Goal: Communication & Community: Answer question/provide support

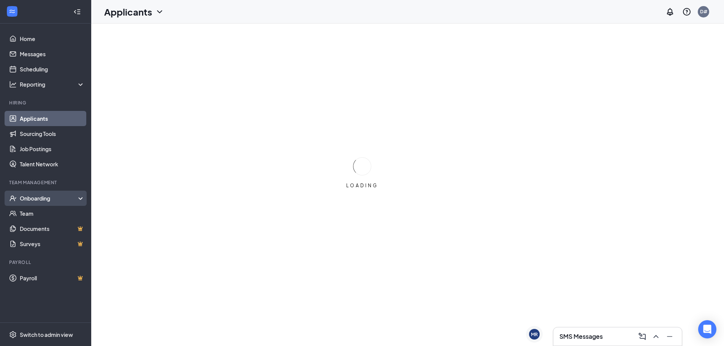
click at [46, 201] on div "Onboarding" at bounding box center [49, 199] width 59 height 8
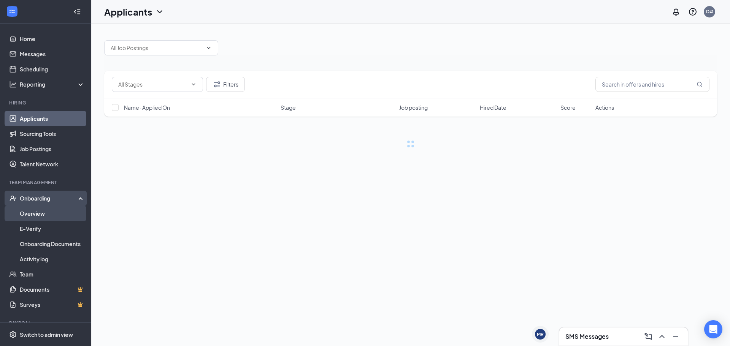
click at [51, 210] on link "Overview" at bounding box center [52, 213] width 65 height 15
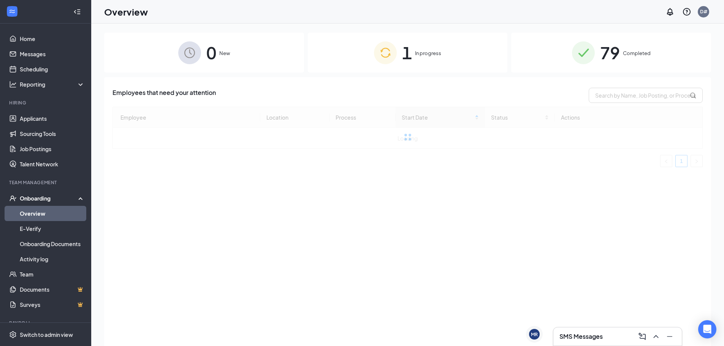
click at [352, 57] on div "1 In progress" at bounding box center [408, 53] width 200 height 40
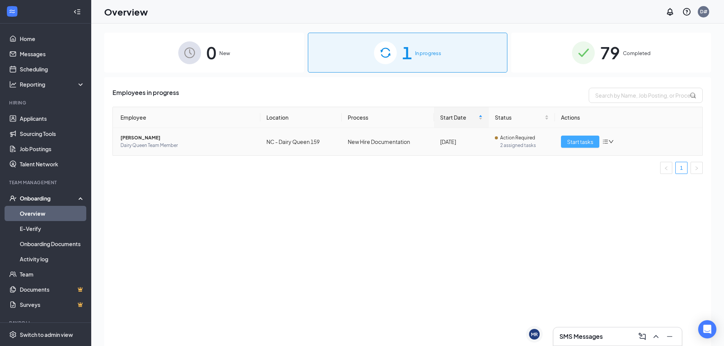
click at [577, 138] on span "Start tasks" at bounding box center [580, 142] width 26 height 8
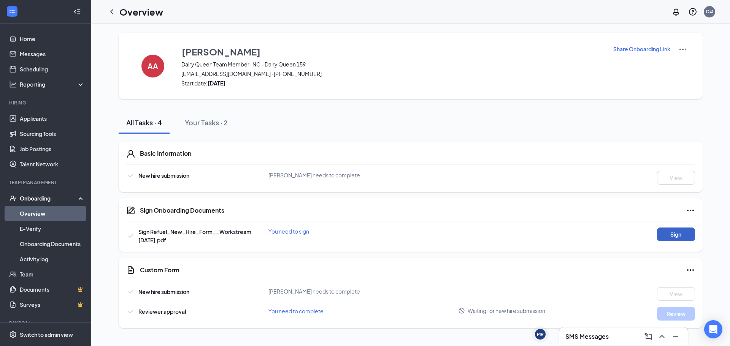
click at [662, 232] on button "Sign" at bounding box center [676, 235] width 38 height 14
click at [446, 130] on div "Sign Onboarding Documents Close Sign Refuel_New_Hire_Form__Workstream [DATE].pd…" at bounding box center [365, 173] width 730 height 346
click at [47, 122] on link "Applicants" at bounding box center [52, 118] width 65 height 15
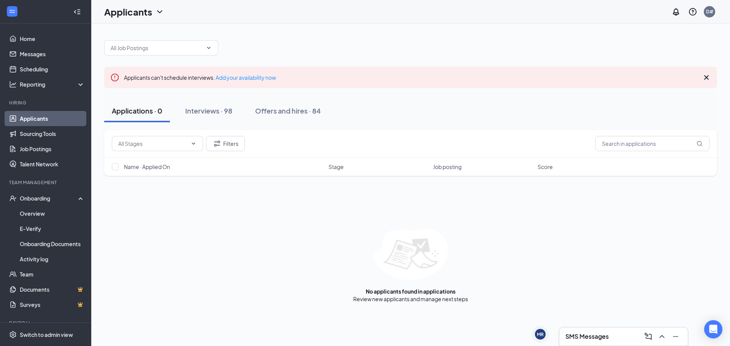
click at [601, 340] on h3 "SMS Messages" at bounding box center [586, 337] width 43 height 8
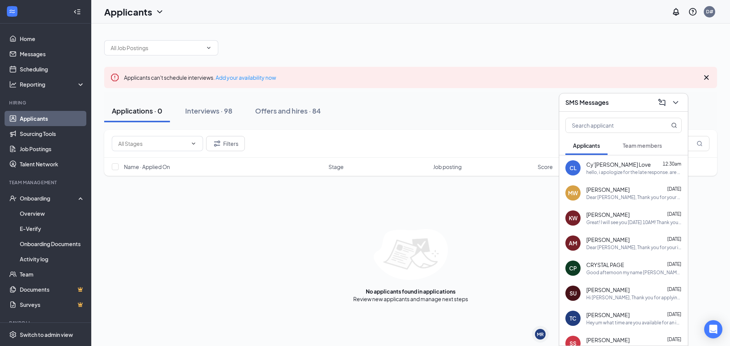
click at [594, 164] on span "Cy'[PERSON_NAME] Love" at bounding box center [618, 165] width 65 height 8
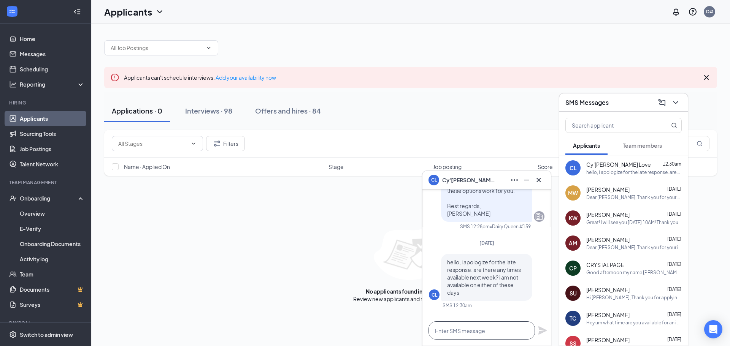
click at [467, 329] on textarea at bounding box center [481, 331] width 106 height 18
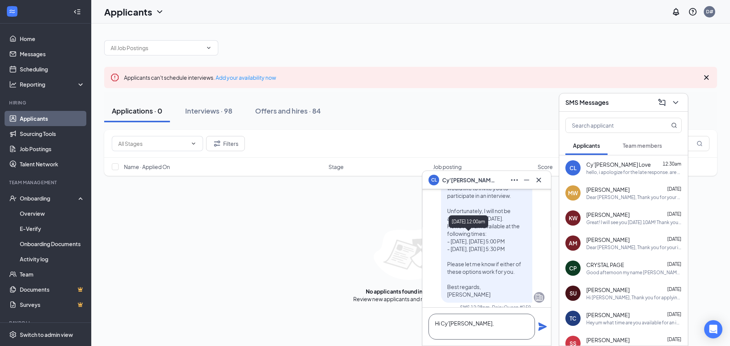
scroll to position [-114, 0]
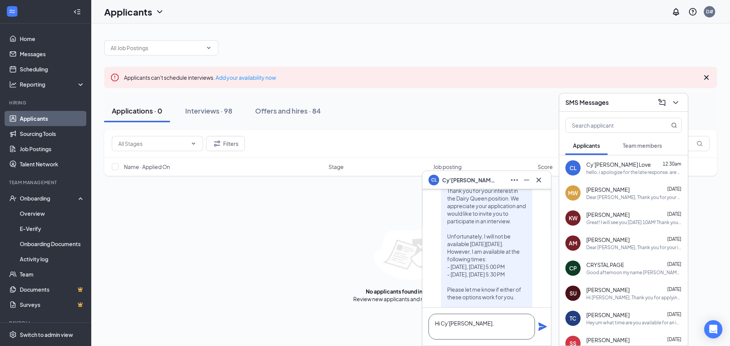
click at [500, 323] on textarea "Hi Cy'[PERSON_NAME]," at bounding box center [481, 327] width 106 height 26
click at [438, 331] on textarea "Hi Cy'[PERSON_NAME], I can also do the following dates and times: -September" at bounding box center [481, 319] width 106 height 41
drag, startPoint x: 514, startPoint y: 332, endPoint x: 449, endPoint y: 317, distance: 66.5
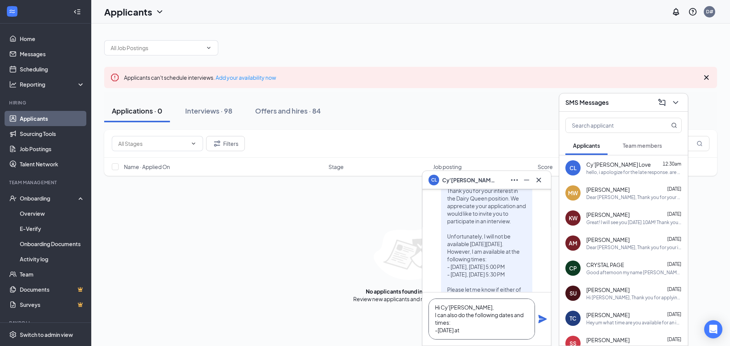
click at [449, 317] on textarea "Hi Cy'[PERSON_NAME], I can also do the following dates and times: -[DATE] at" at bounding box center [481, 319] width 106 height 41
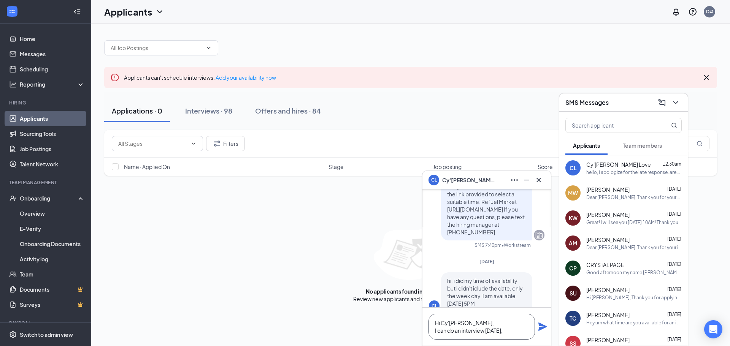
scroll to position [-247, 0]
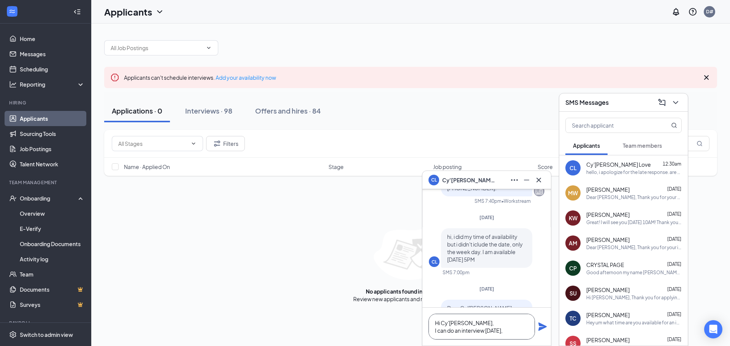
click at [516, 333] on textarea "Hi Cy'[PERSON_NAME], I can do an interview [DATE]," at bounding box center [481, 327] width 106 height 26
click at [525, 320] on textarea "Hi Cy'[PERSON_NAME], I can do an interview [DATE] 4:30 PM." at bounding box center [481, 322] width 106 height 33
click at [529, 330] on textarea "Hi Cy'[PERSON_NAME], I can do an interview [DATE] 4:30 PM." at bounding box center [481, 322] width 106 height 33
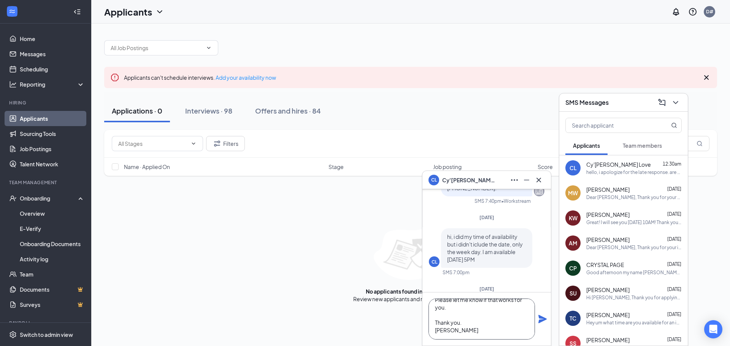
type textarea "Hi Cy'[PERSON_NAME], I can do an interview [DATE] 4:30 PM. Please let me know i…"
click at [539, 326] on div "Hi Cy'[PERSON_NAME], I can do an interview [DATE] 4:30 PM. Please let me know i…" at bounding box center [486, 319] width 128 height 53
click at [540, 320] on icon "Plane" at bounding box center [542, 319] width 8 height 8
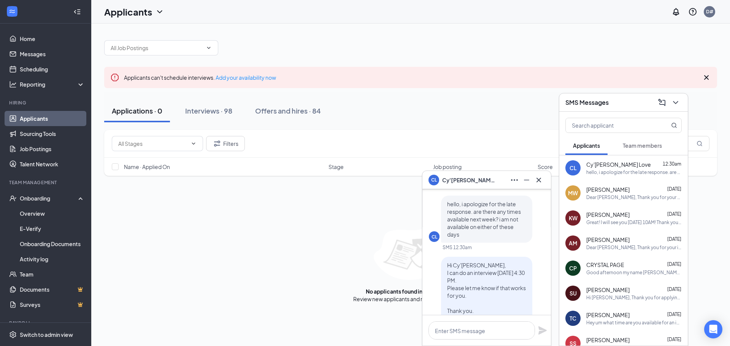
scroll to position [0, 0]
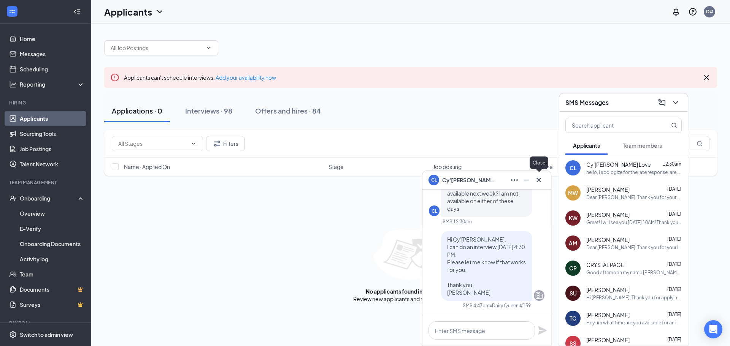
click at [541, 178] on icon "Cross" at bounding box center [538, 180] width 9 height 9
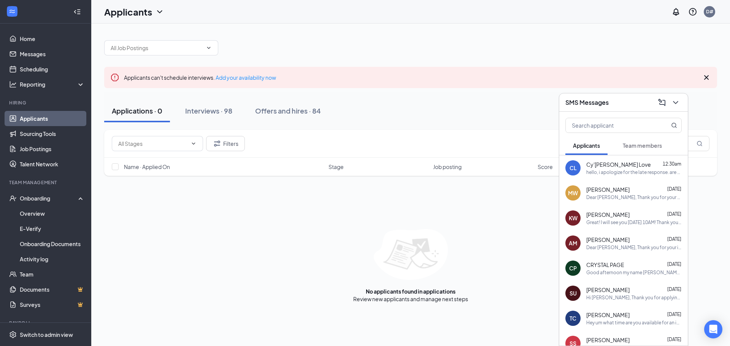
click at [645, 147] on span "Team members" at bounding box center [642, 145] width 39 height 7
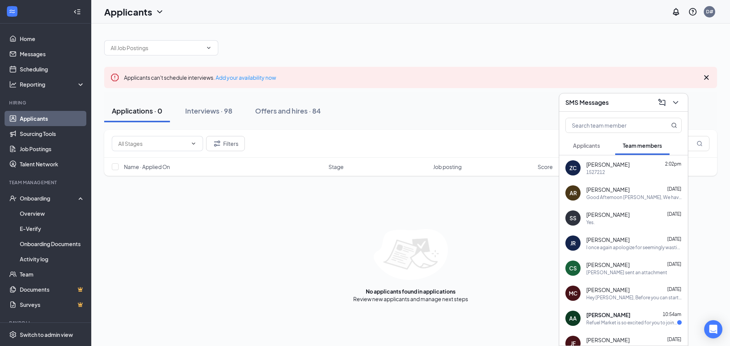
click at [633, 322] on div "Refuel Market is so excited for you to join our team! Do you know anyone else w…" at bounding box center [631, 323] width 91 height 6
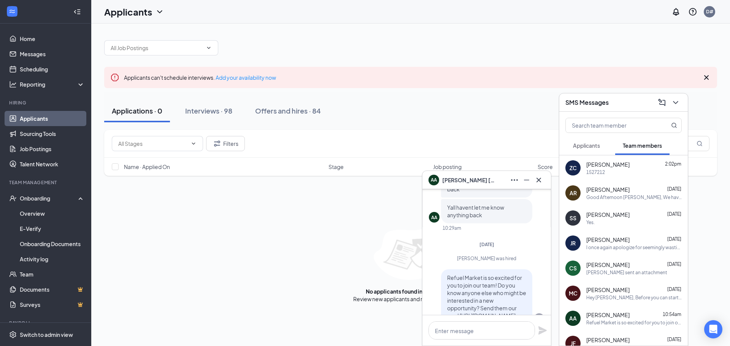
scroll to position [-76, 0]
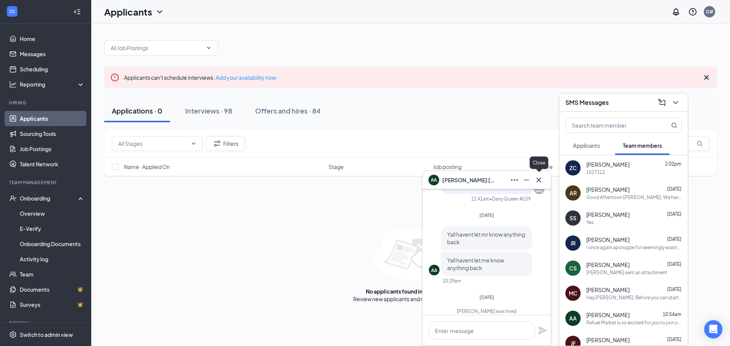
click at [544, 178] on button at bounding box center [538, 180] width 12 height 12
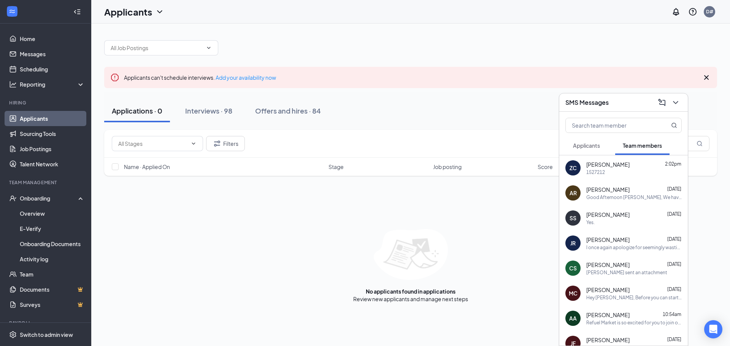
click at [602, 163] on span "[PERSON_NAME]" at bounding box center [607, 165] width 43 height 8
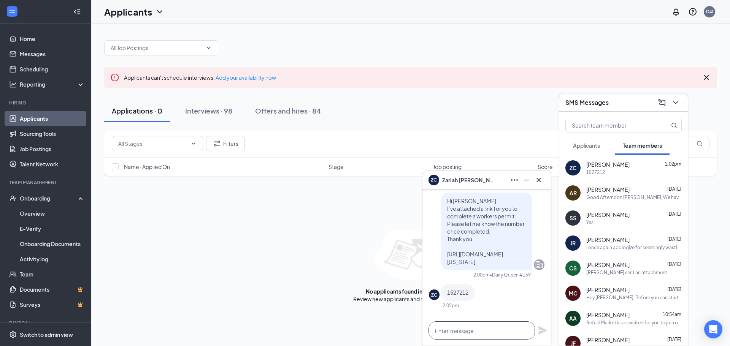
click at [489, 334] on textarea at bounding box center [481, 331] width 106 height 18
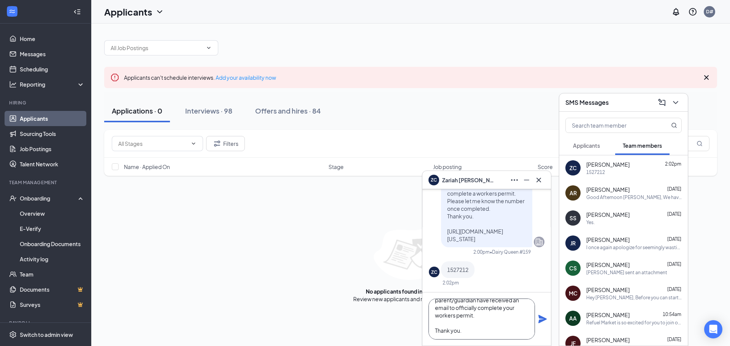
scroll to position [31, 0]
type textarea "Hi [PERSON_NAME], Can you confirm if you and your parent/guardian have received…"
click at [540, 316] on icon "Plane" at bounding box center [542, 319] width 8 height 8
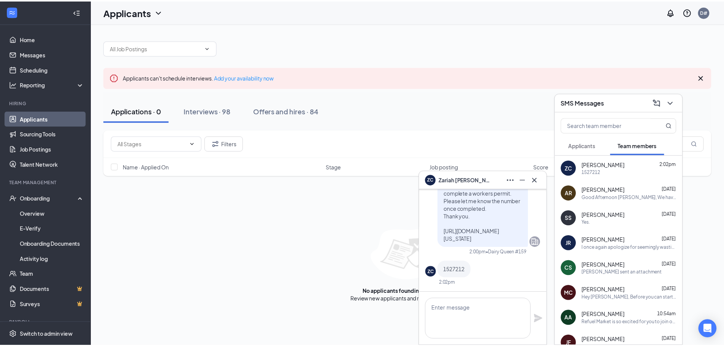
scroll to position [0, 0]
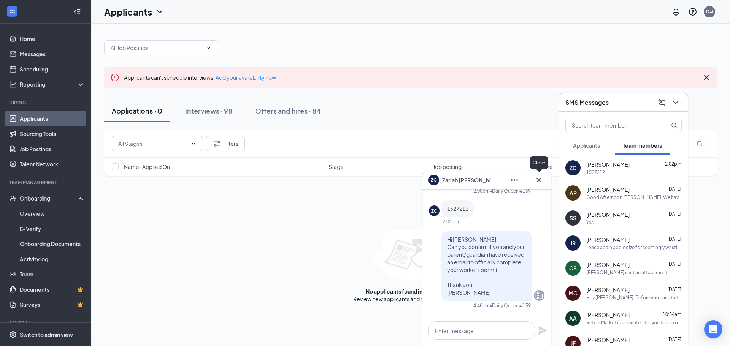
click at [540, 181] on icon "Cross" at bounding box center [538, 179] width 5 height 5
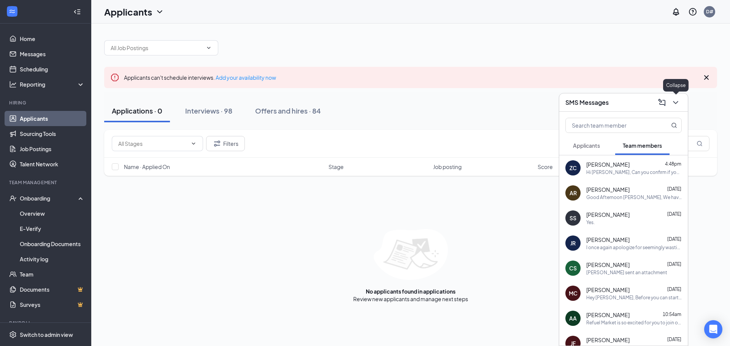
click at [675, 100] on icon "ChevronDown" at bounding box center [675, 102] width 9 height 9
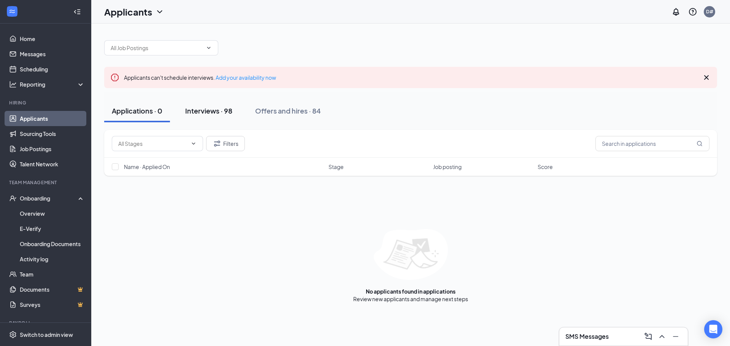
click at [222, 105] on button "Interviews · 98" at bounding box center [208, 111] width 62 height 23
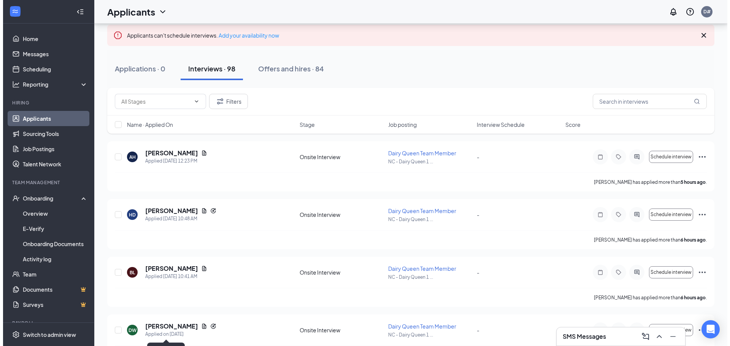
scroll to position [38, 0]
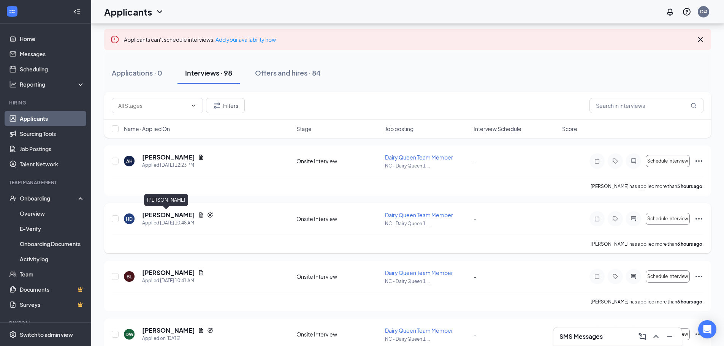
click at [172, 216] on h5 "[PERSON_NAME]" at bounding box center [168, 215] width 53 height 8
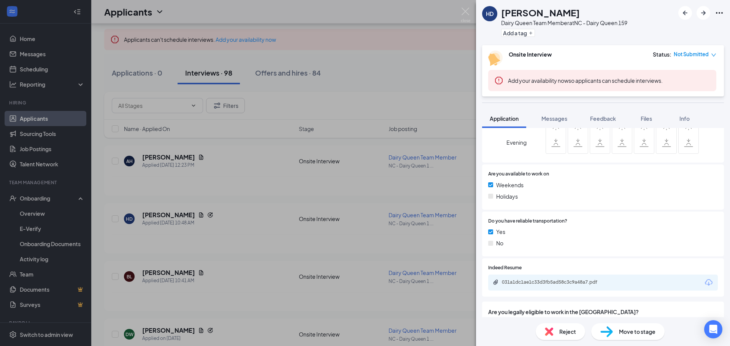
scroll to position [304, 0]
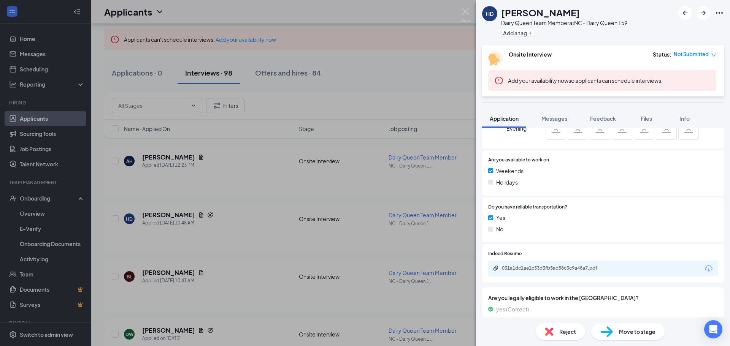
click at [548, 266] on div "031a1dc1ae1c33d3fb5ad58c3c9a48a7.pdf" at bounding box center [555, 268] width 106 height 6
drag, startPoint x: 466, startPoint y: 10, endPoint x: 391, endPoint y: 98, distance: 116.2
click at [466, 10] on img at bounding box center [466, 15] width 10 height 15
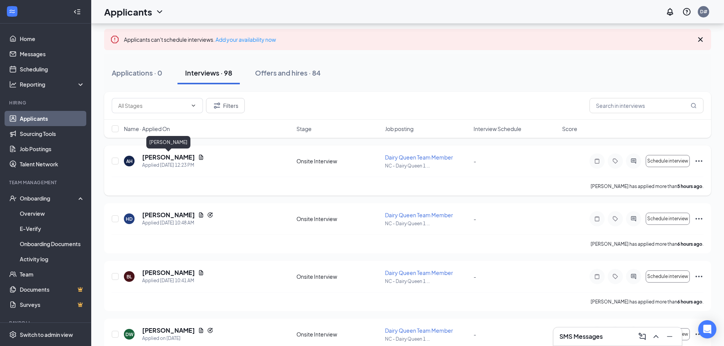
click at [177, 155] on h5 "[PERSON_NAME]" at bounding box center [168, 157] width 53 height 8
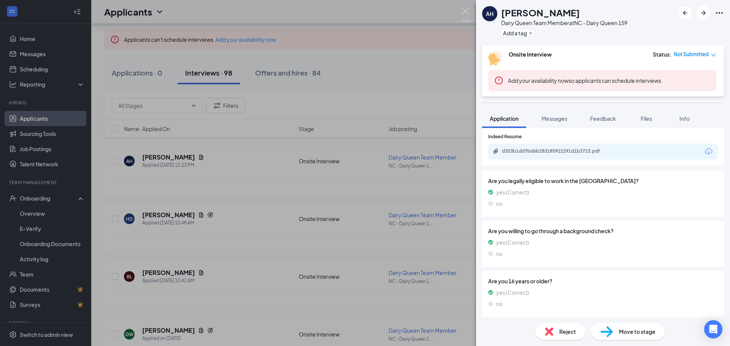
scroll to position [402, 0]
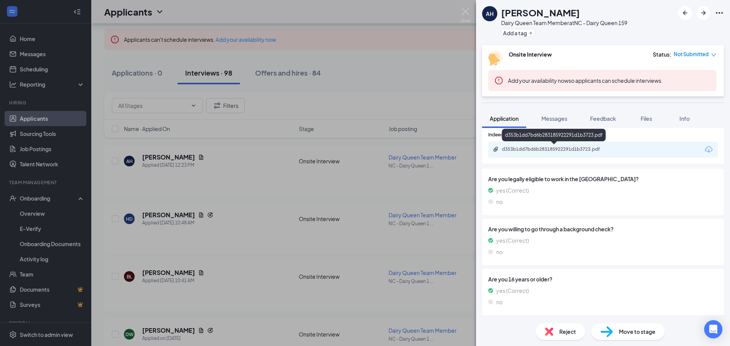
click at [577, 148] on div "d353b1dd7bd6b283185922291d1b3723.pdf" at bounding box center [555, 149] width 106 height 6
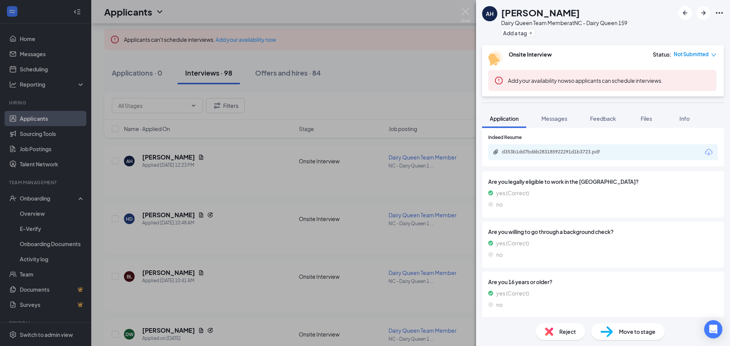
click at [460, 16] on div "AH [PERSON_NAME] Dairy Queen Team Member at NC - Dairy Queen 159 Add a tag Onsi…" at bounding box center [365, 173] width 730 height 346
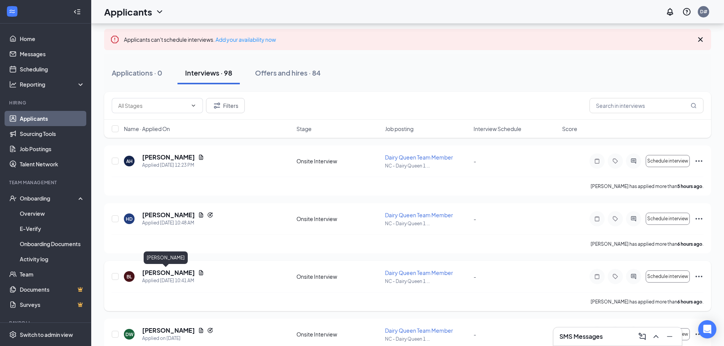
click at [163, 275] on h5 "[PERSON_NAME]" at bounding box center [168, 273] width 53 height 8
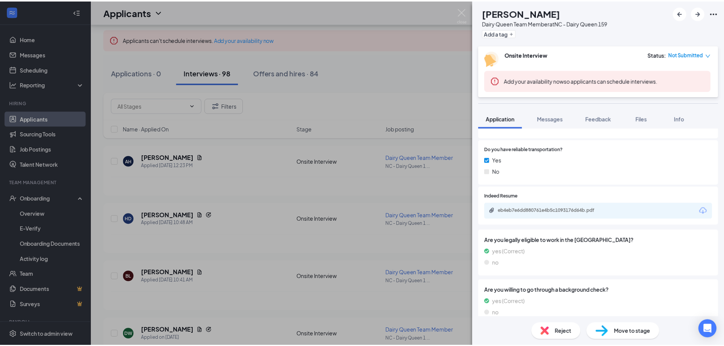
scroll to position [342, 0]
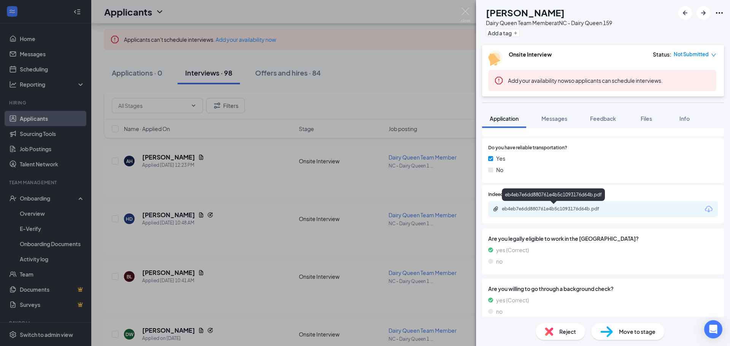
click at [575, 208] on div "eb4eb7e6dd880761e4b5c1093176d64b.pdf" at bounding box center [555, 209] width 106 height 6
click at [471, 10] on div "[PERSON_NAME] [PERSON_NAME] Queen Team Member at NC - Dairy Queen 159 Add a tag…" at bounding box center [365, 173] width 730 height 346
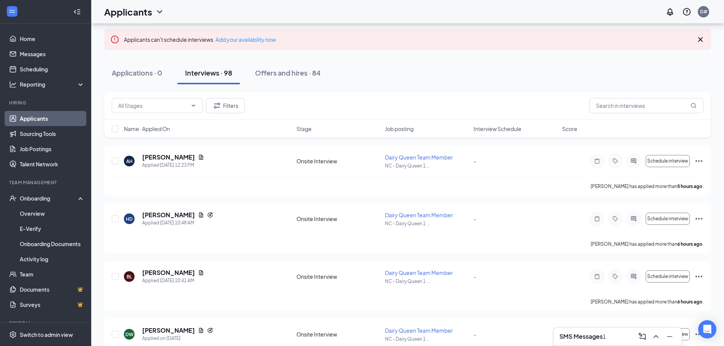
click at [604, 338] on div "SMS Messages 1" at bounding box center [582, 337] width 46 height 8
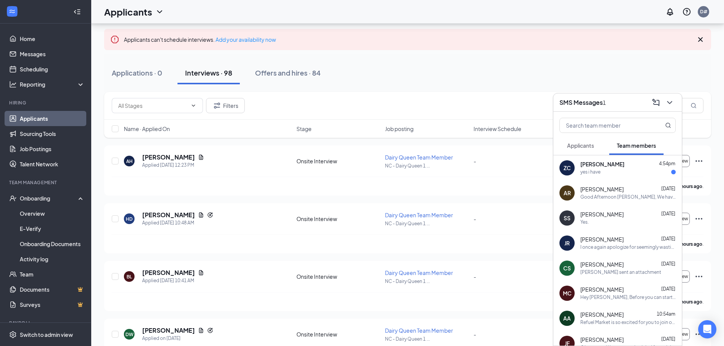
click at [600, 179] on div "ZC [PERSON_NAME] 4:54pm yes i have" at bounding box center [617, 167] width 128 height 25
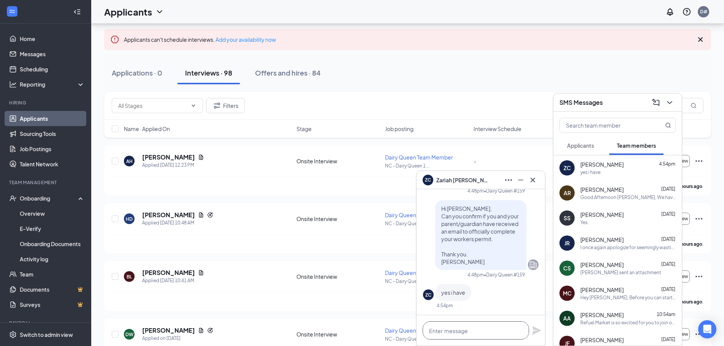
click at [461, 330] on textarea at bounding box center [476, 331] width 106 height 18
click at [461, 336] on textarea at bounding box center [476, 331] width 106 height 18
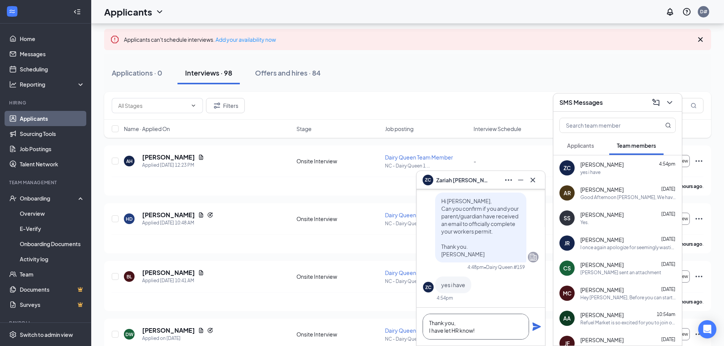
type textarea "Thank you, I have let HR know!"
click at [534, 326] on icon "Plane" at bounding box center [536, 327] width 8 height 8
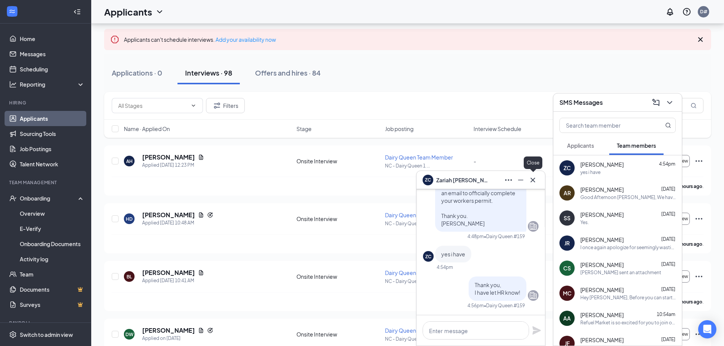
click at [536, 179] on icon "Cross" at bounding box center [532, 180] width 9 height 9
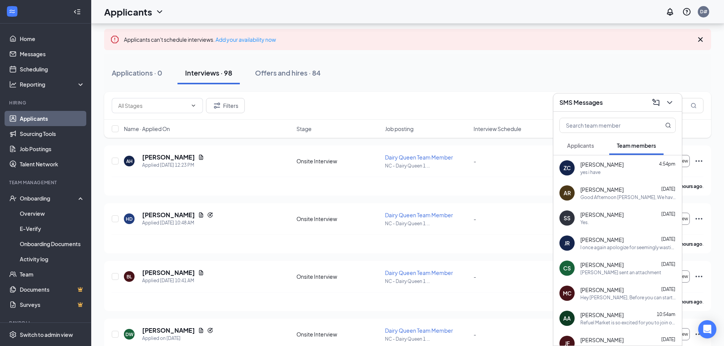
click at [678, 101] on div "SMS Messages" at bounding box center [617, 103] width 128 height 18
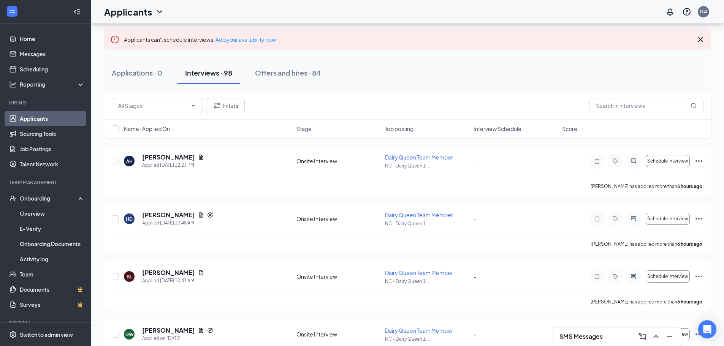
click at [607, 341] on div "SMS Messages" at bounding box center [617, 337] width 116 height 12
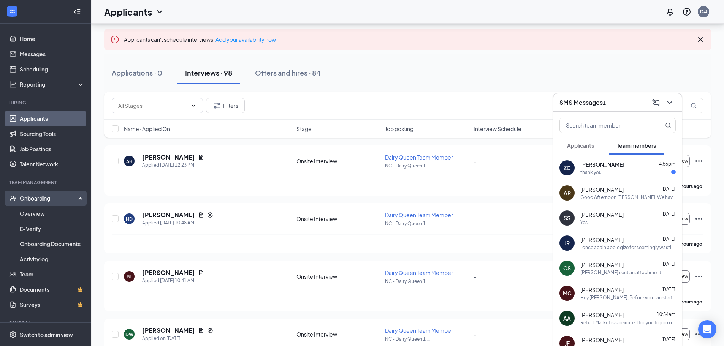
click at [44, 200] on div "Onboarding" at bounding box center [49, 199] width 59 height 8
click at [36, 201] on div "Onboarding" at bounding box center [49, 199] width 59 height 8
click at [46, 217] on link "Overview" at bounding box center [52, 213] width 65 height 15
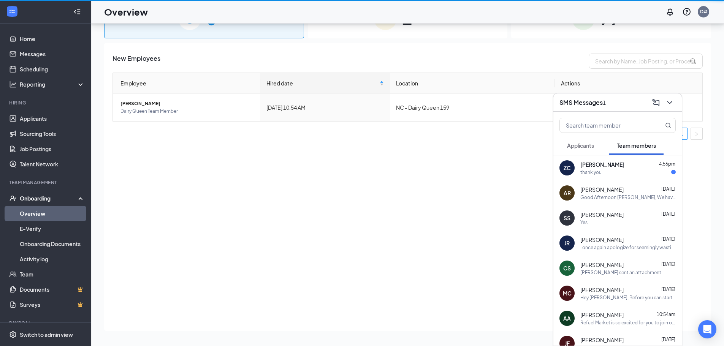
scroll to position [34, 0]
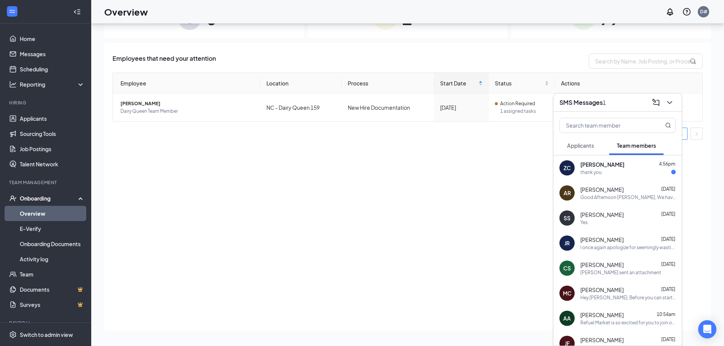
click at [606, 104] on div "1" at bounding box center [604, 102] width 3 height 8
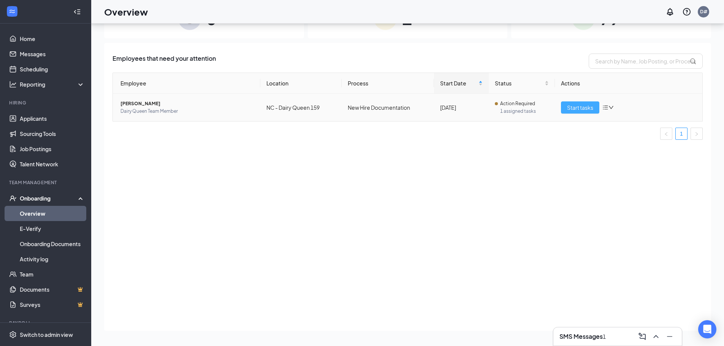
click at [589, 105] on span "Start tasks" at bounding box center [580, 107] width 26 height 8
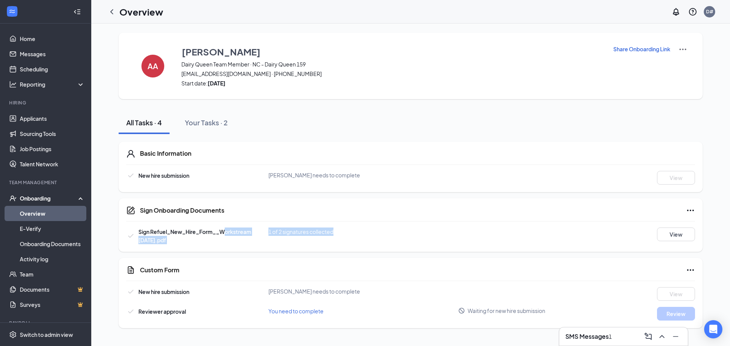
drag, startPoint x: 450, startPoint y: 236, endPoint x: 341, endPoint y: 187, distance: 119.8
click at [231, 228] on div "Sign Refuel_New_Hire_Form__Workstream [DATE].pdf 1 of 2 signatures collected Vi…" at bounding box center [410, 236] width 569 height 17
drag, startPoint x: 420, startPoint y: 176, endPoint x: 261, endPoint y: 173, distance: 159.3
click at [261, 173] on div "New hire submission [PERSON_NAME] needs to complete View" at bounding box center [410, 178] width 569 height 14
drag, startPoint x: 417, startPoint y: 292, endPoint x: 263, endPoint y: 288, distance: 153.2
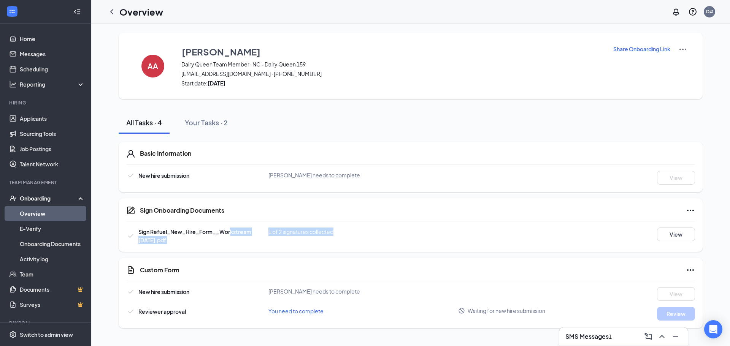
click at [263, 288] on div "New hire submission [PERSON_NAME] needs to complete View" at bounding box center [410, 294] width 569 height 14
drag, startPoint x: 279, startPoint y: 307, endPoint x: 724, endPoint y: 317, distance: 444.8
click at [724, 317] on div "AA [PERSON_NAME] Dairy Queen Team Member · NC - Dairy Queen 159 [EMAIL_ADDRESS]…" at bounding box center [410, 181] width 639 height 314
click at [536, 134] on div "Basic Information New hire submission [PERSON_NAME] needs to complete View Sign…" at bounding box center [411, 231] width 584 height 194
